Goal: Complete application form

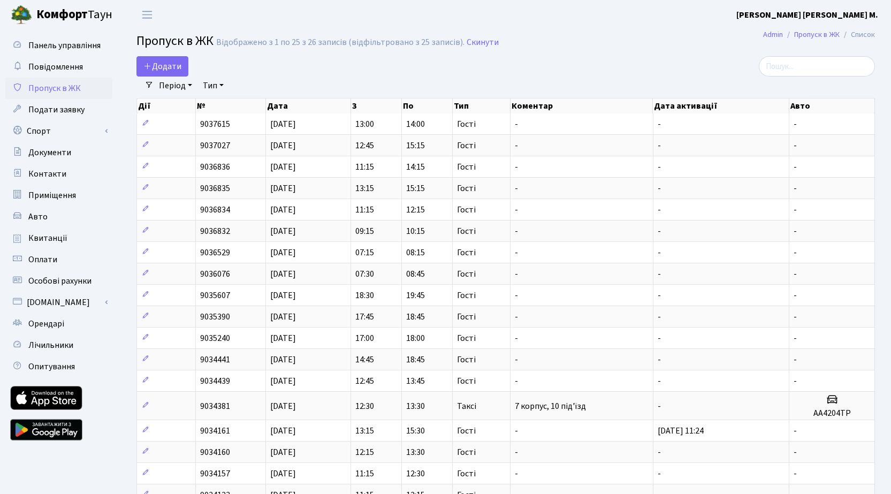
select select "25"
click at [177, 68] on span "Додати" at bounding box center [162, 66] width 38 height 12
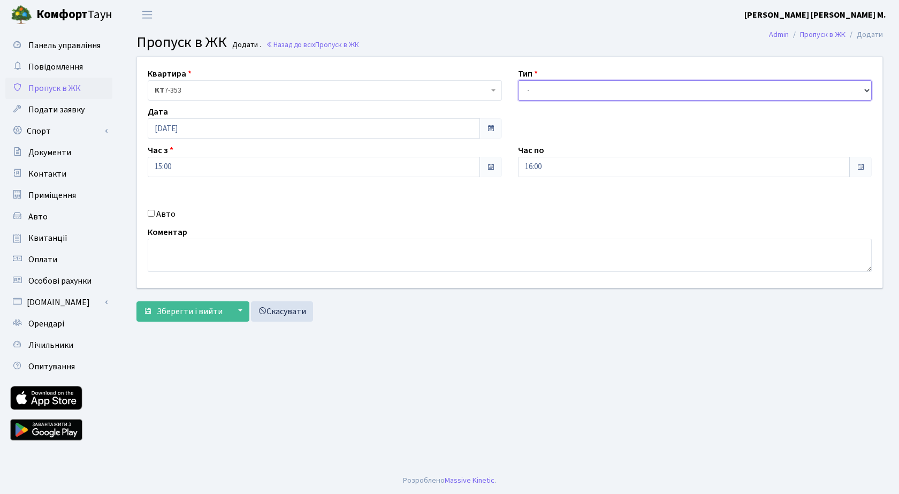
click at [550, 87] on select "- Доставка Таксі Гості Сервіс" at bounding box center [695, 90] width 354 height 20
select select "3"
click at [518, 80] on select "- Доставка Таксі Гості Сервіс" at bounding box center [695, 90] width 354 height 20
click at [173, 310] on span "Зберегти і вийти" at bounding box center [190, 311] width 66 height 12
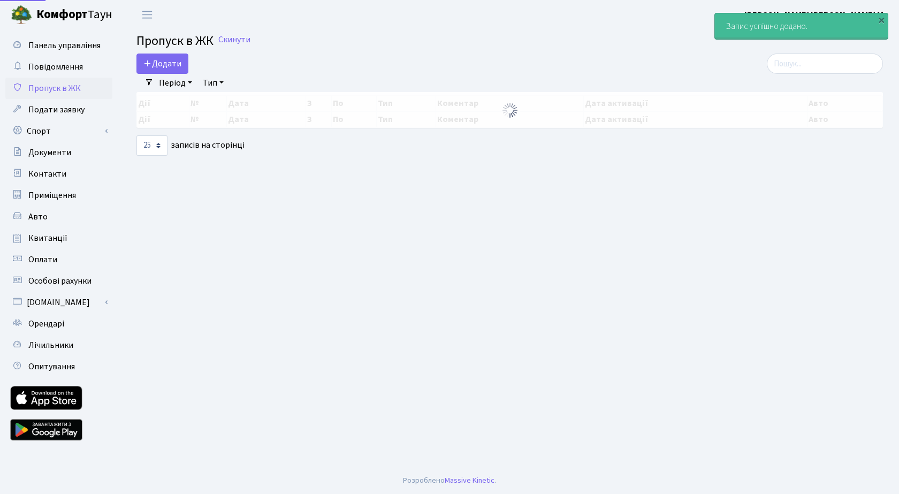
select select "25"
